Goal: Find specific page/section: Find specific page/section

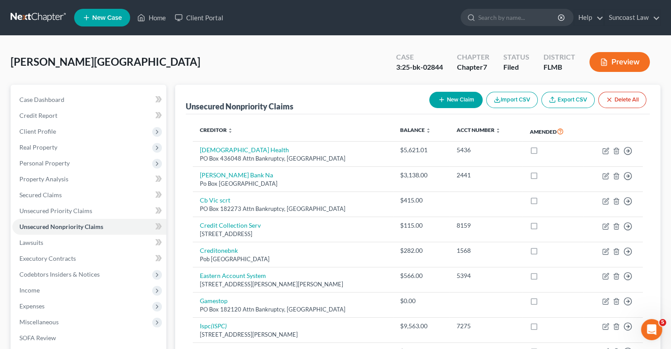
scroll to position [104, 0]
drag, startPoint x: 156, startPoint y: 15, endPoint x: 223, endPoint y: 76, distance: 90.6
click at [156, 15] on link "Home" at bounding box center [152, 18] width 38 height 16
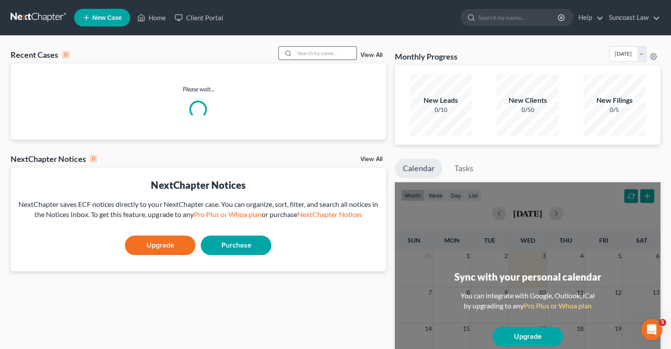
click at [332, 54] on input "search" at bounding box center [326, 53] width 62 height 13
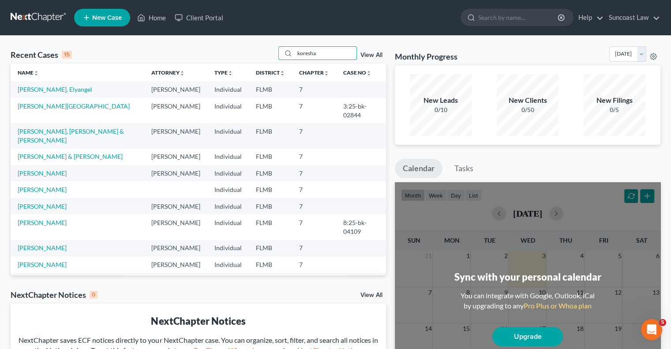
type input "koresha"
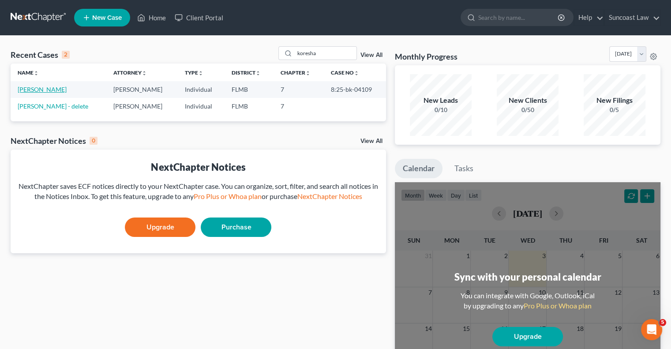
click at [51, 88] on link "[PERSON_NAME]" at bounding box center [42, 90] width 49 height 8
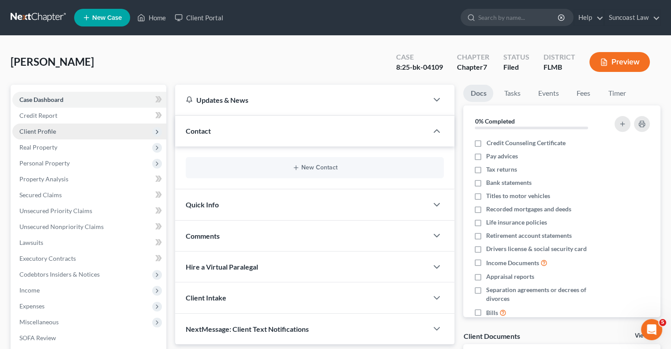
click at [49, 132] on span "Client Profile" at bounding box center [37, 132] width 37 height 8
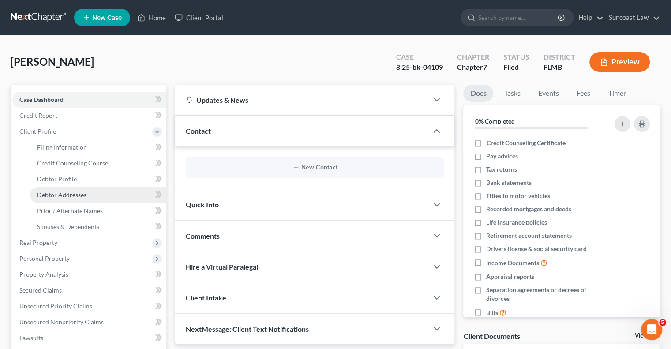
click at [83, 194] on span "Debtor Addresses" at bounding box center [61, 195] width 49 height 8
